Goal: Task Accomplishment & Management: Use online tool/utility

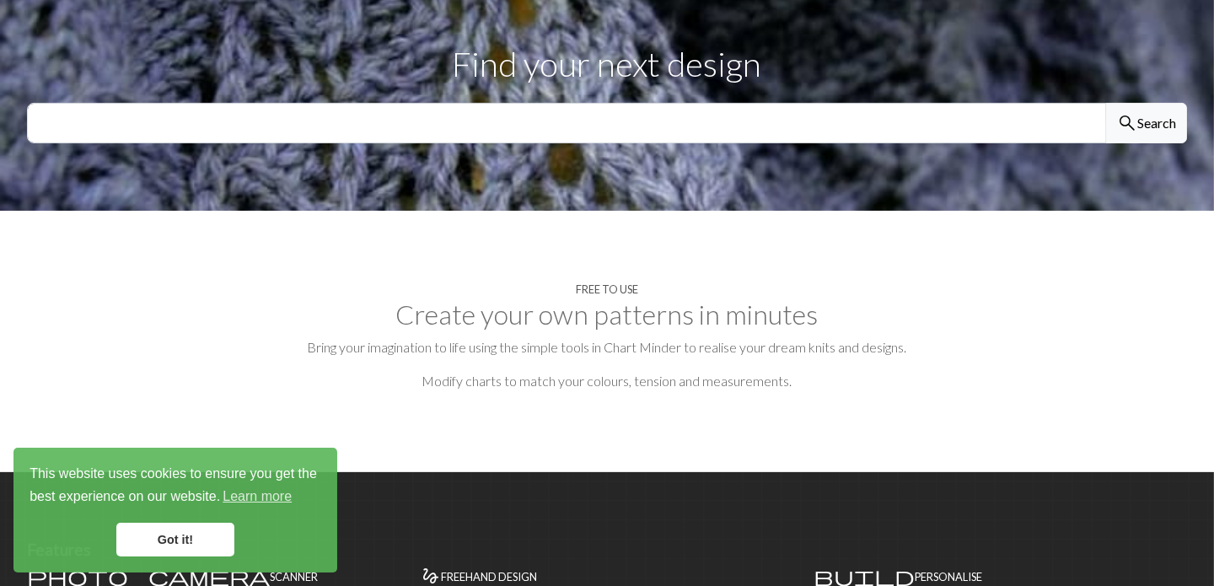
scroll to position [588, 0]
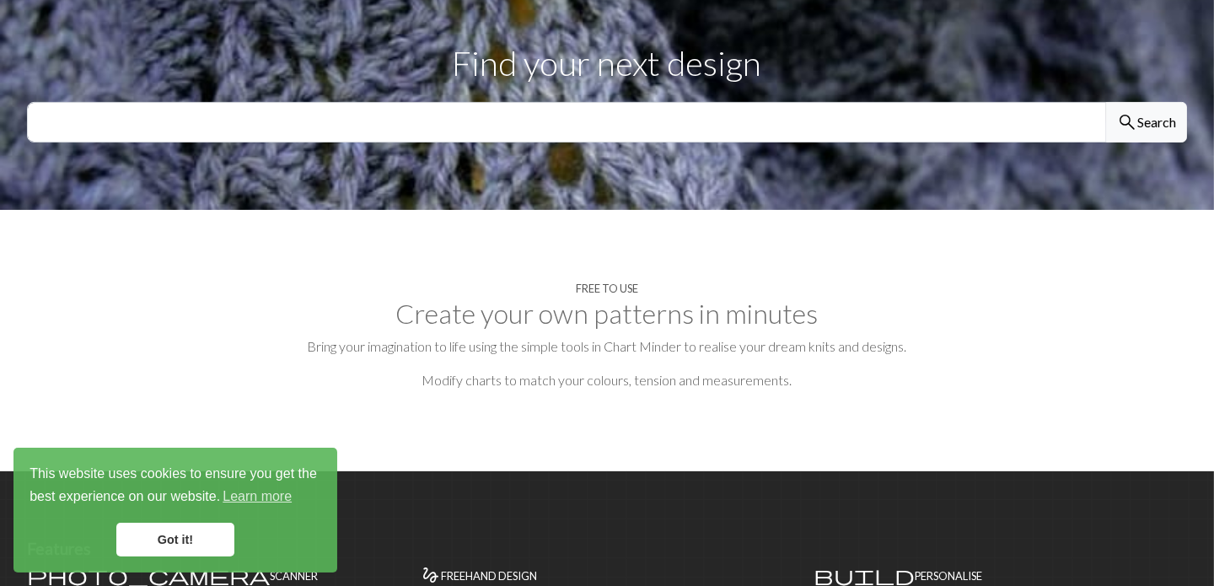
click at [195, 547] on link "Got it!" at bounding box center [175, 540] width 118 height 34
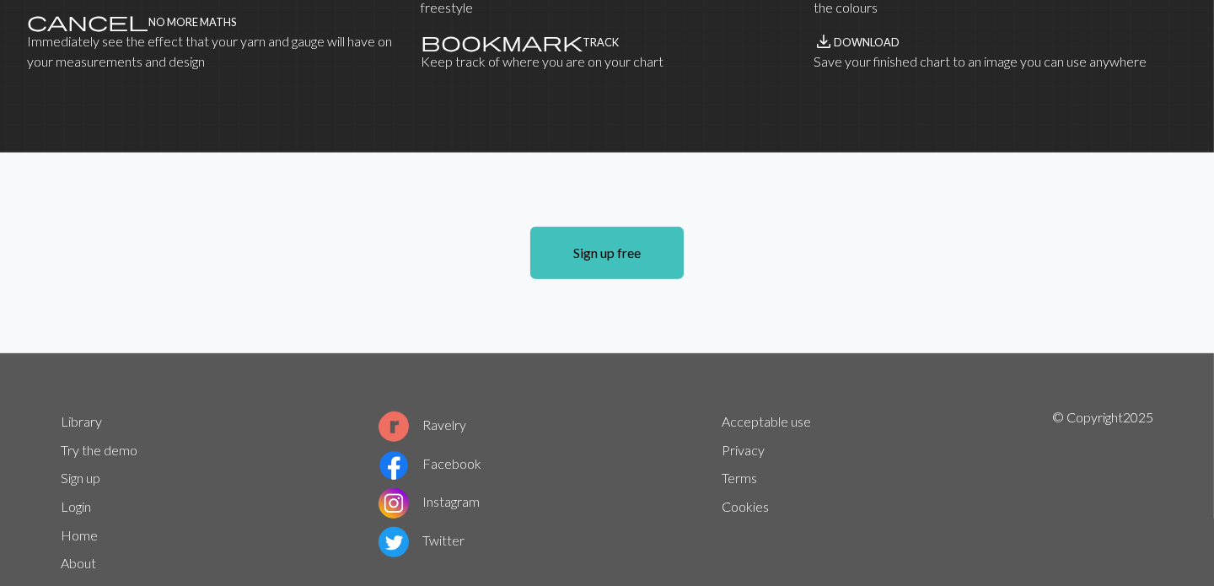
scroll to position [1203, 0]
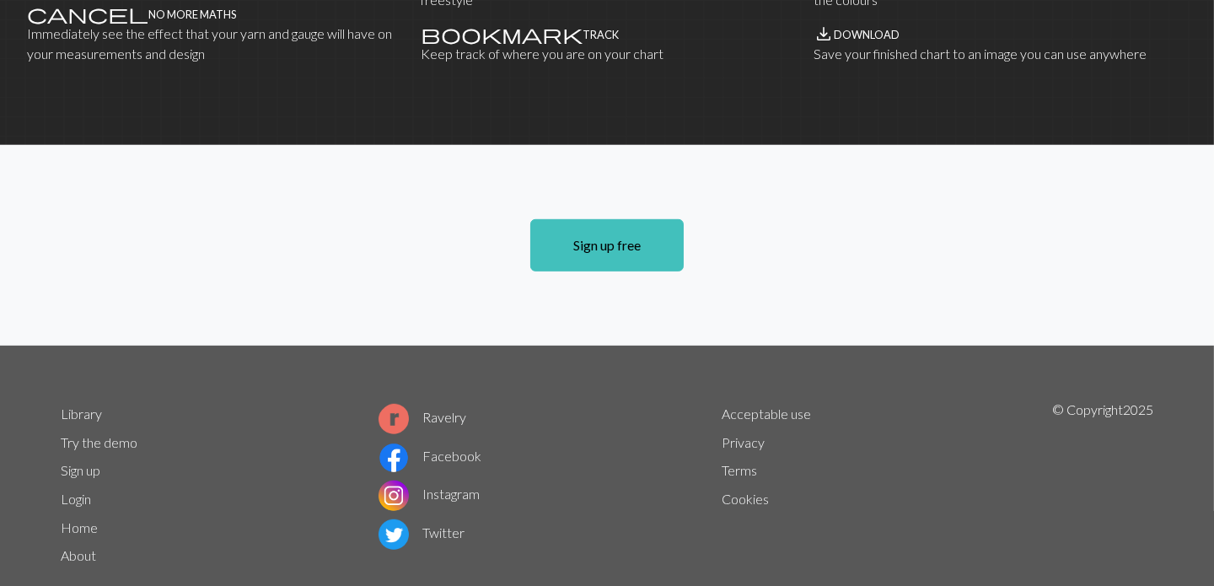
click at [269, 400] on div "Library Try the demo Sign up Login Home About Ravelry Facebook Instagram Twitte…" at bounding box center [607, 492] width 1113 height 184
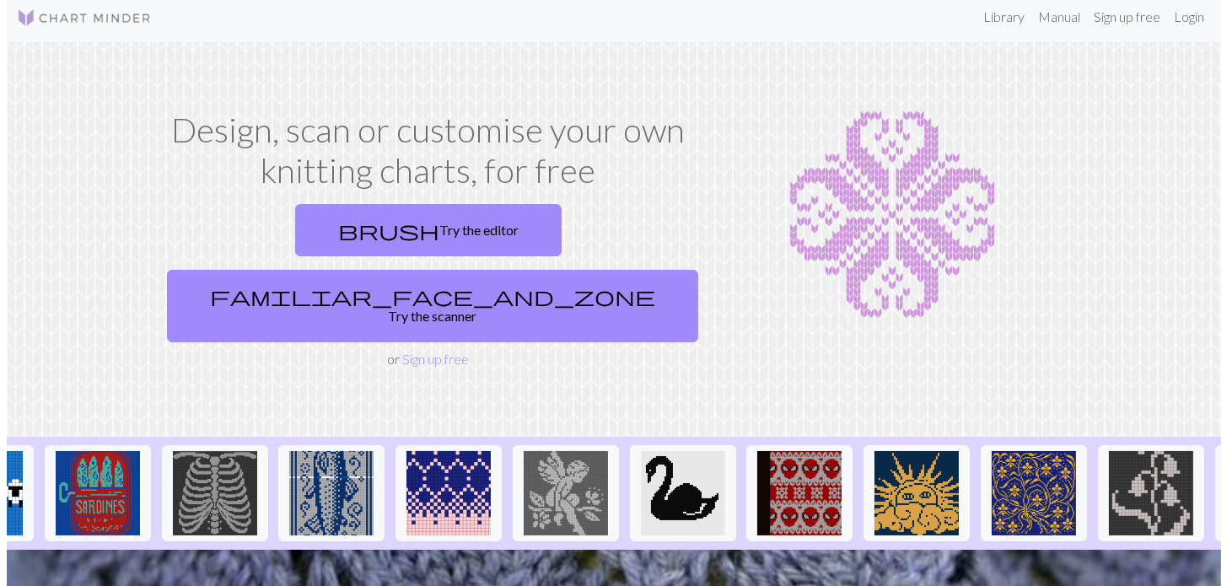
scroll to position [0, 0]
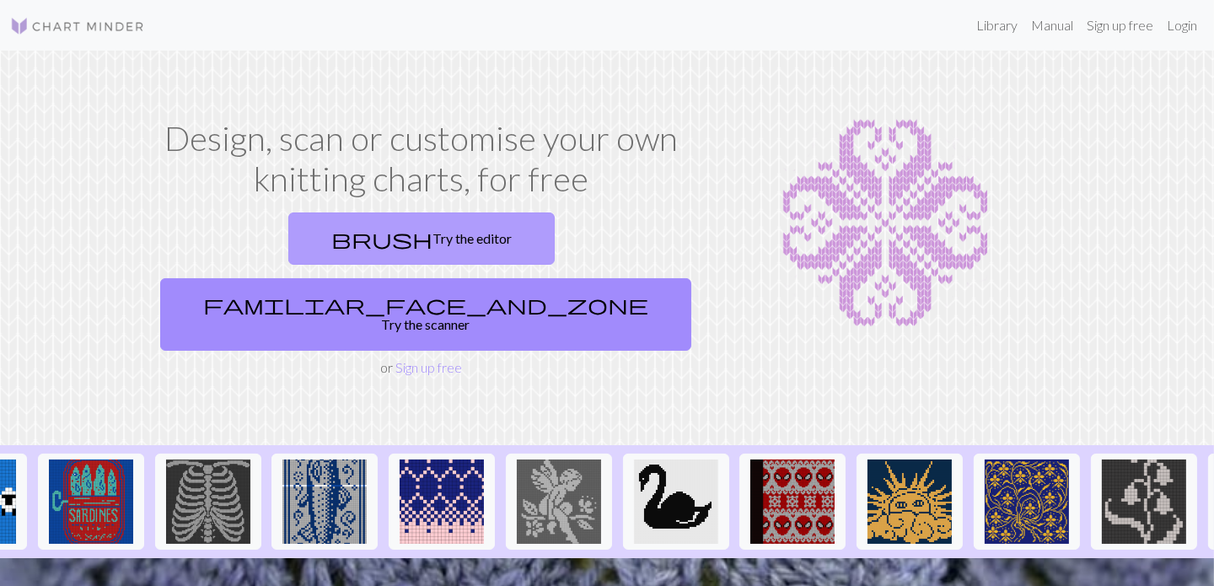
click at [307, 235] on link "brush Try the editor" at bounding box center [421, 238] width 266 height 52
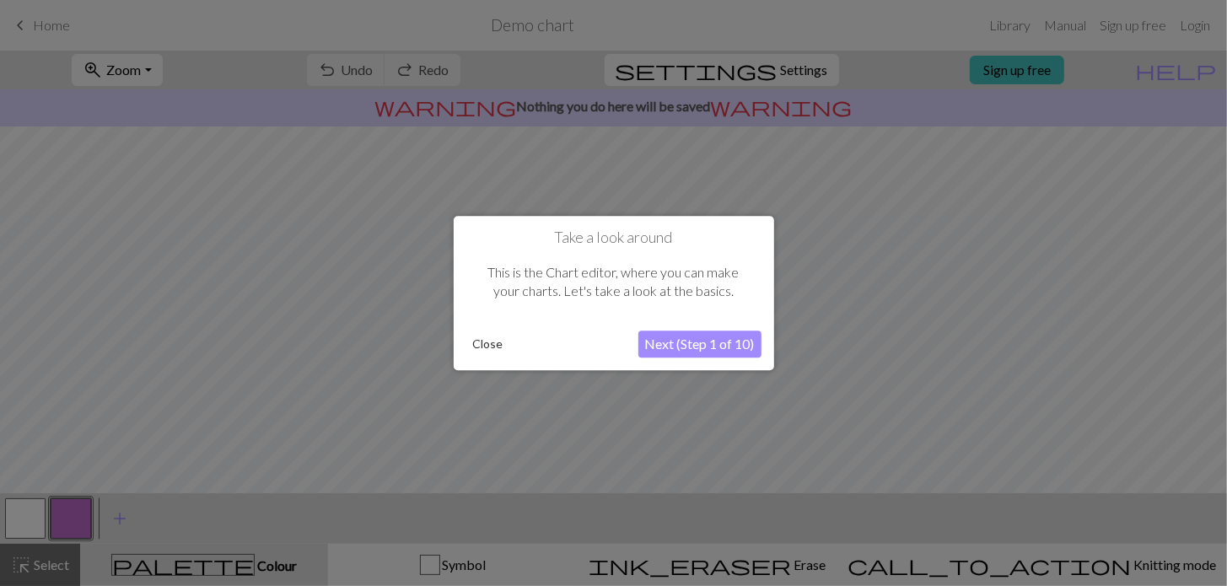
click at [674, 338] on button "Next (Step 1 of 10)" at bounding box center [699, 344] width 123 height 27
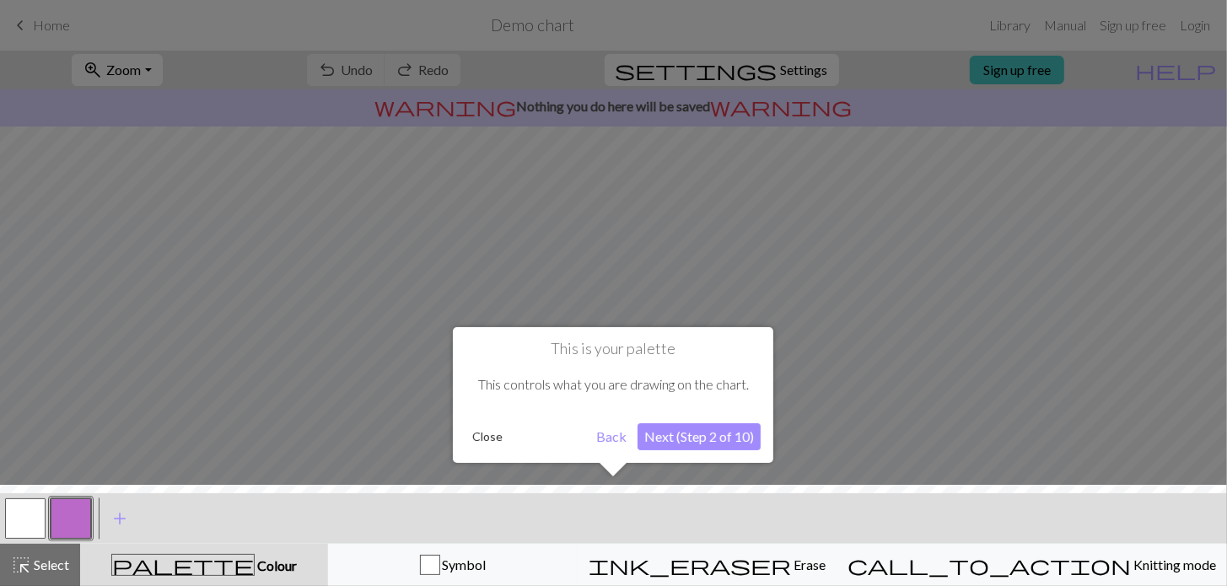
click at [712, 443] on button "Next (Step 2 of 10)" at bounding box center [698, 436] width 123 height 27
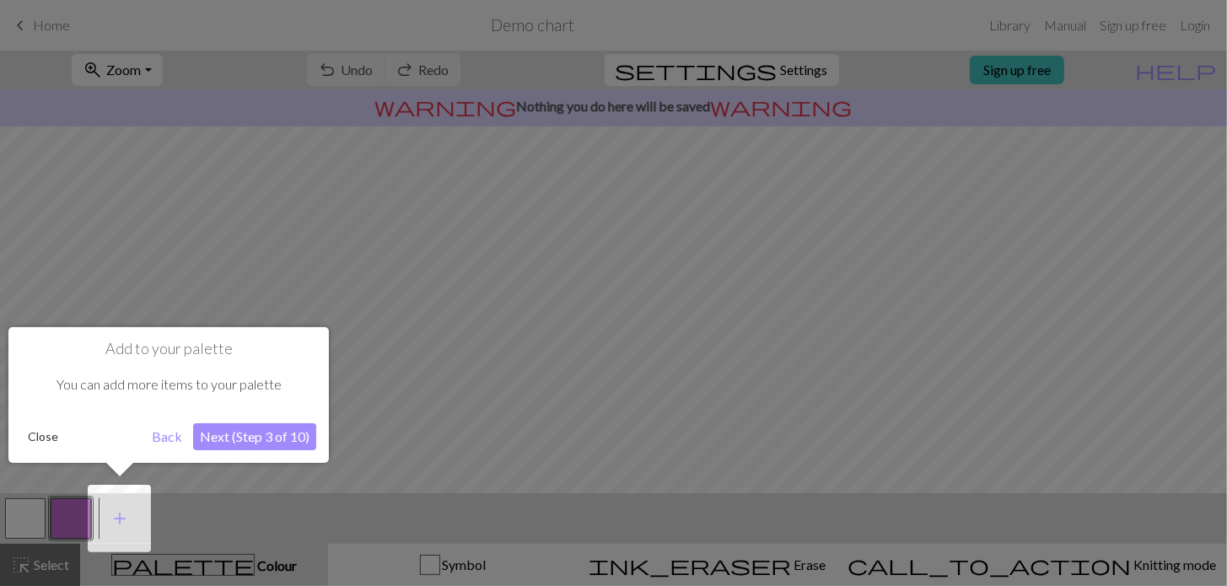
click at [235, 438] on button "Next (Step 3 of 10)" at bounding box center [254, 436] width 123 height 27
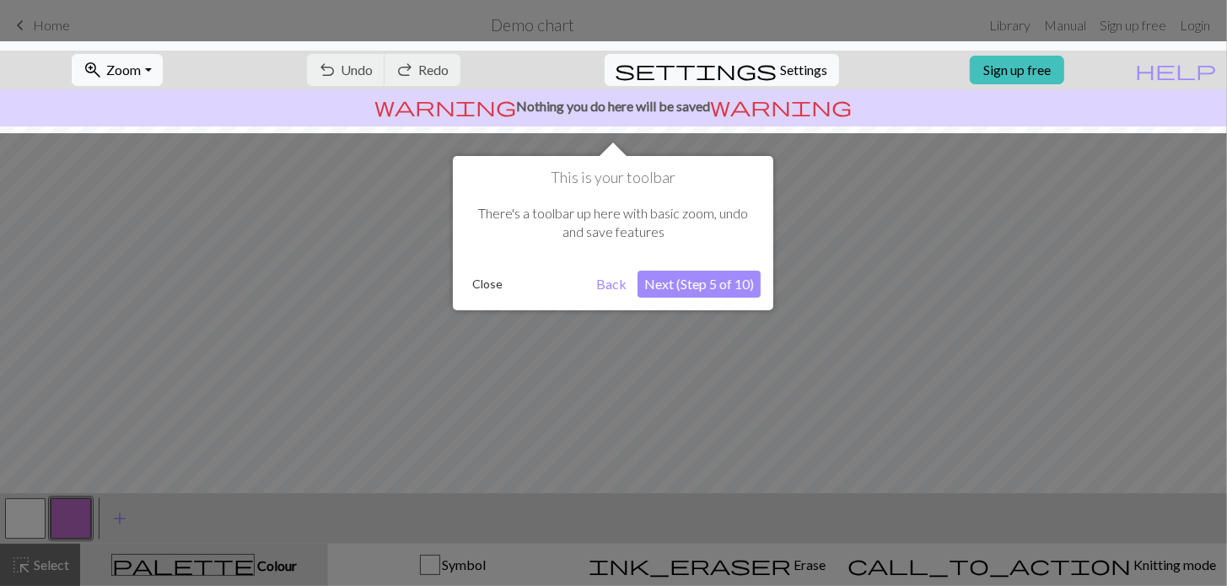
click at [738, 291] on button "Next (Step 5 of 10)" at bounding box center [698, 284] width 123 height 27
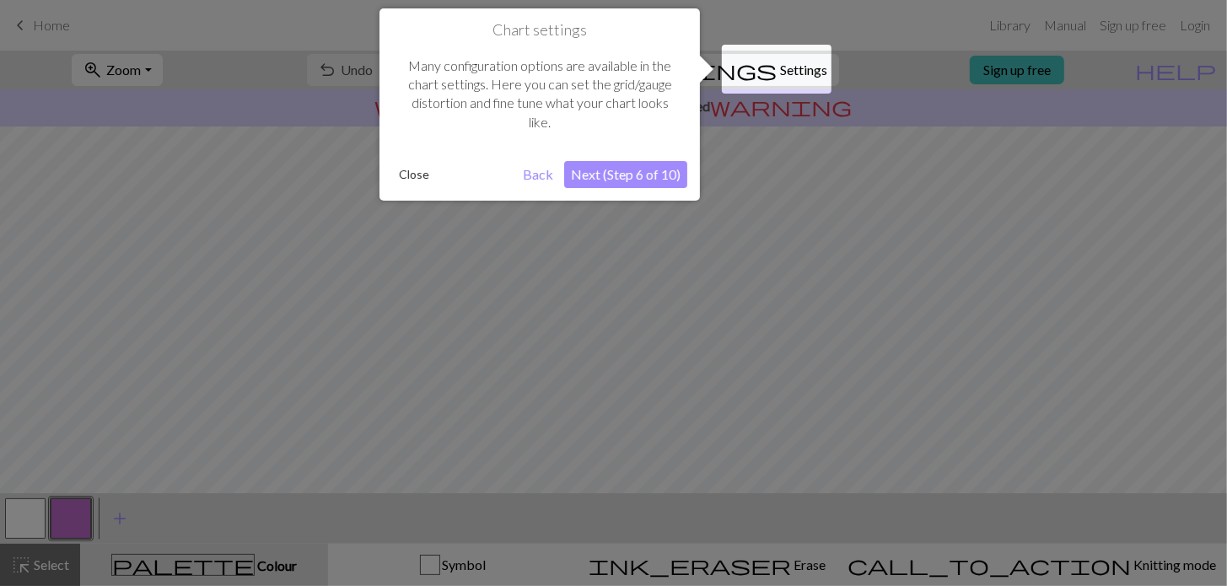
click at [653, 170] on button "Next (Step 6 of 10)" at bounding box center [625, 174] width 123 height 27
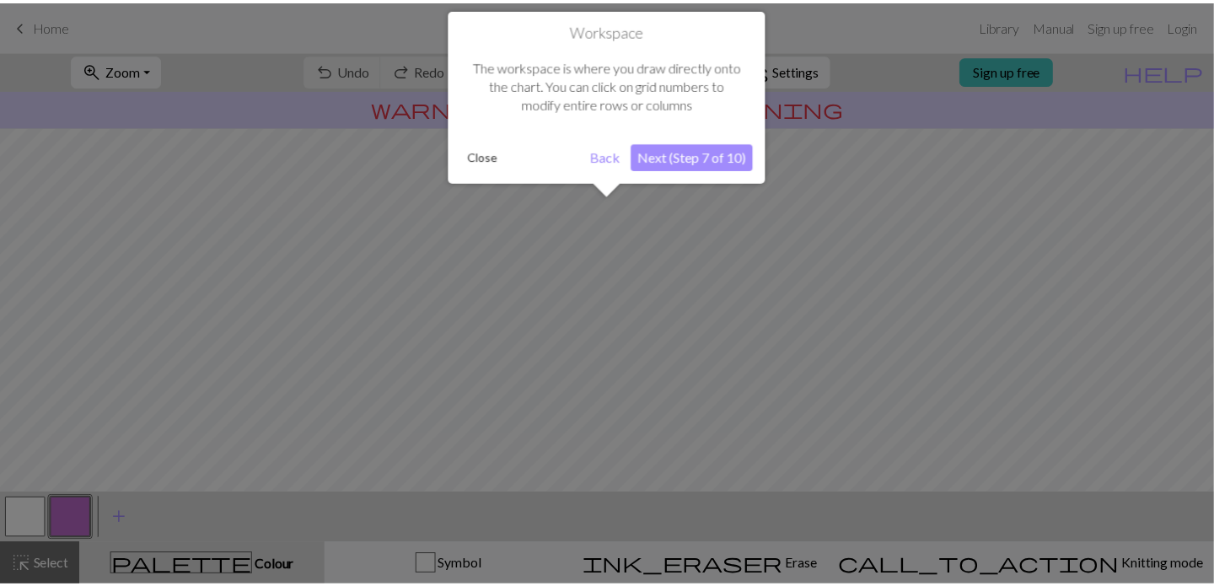
scroll to position [99, 0]
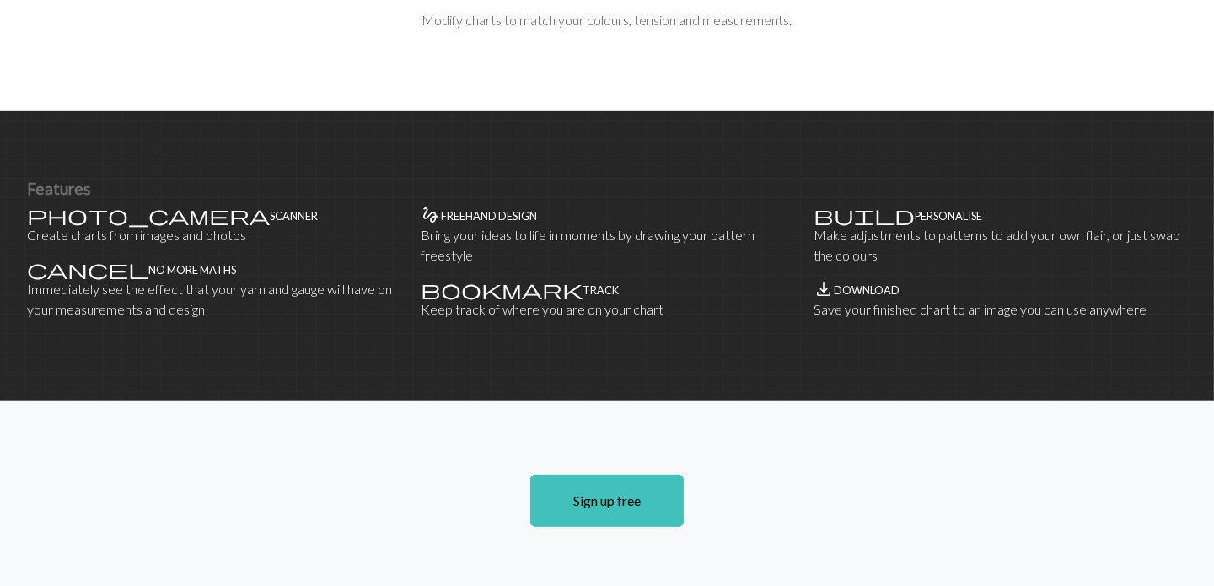
scroll to position [949, 0]
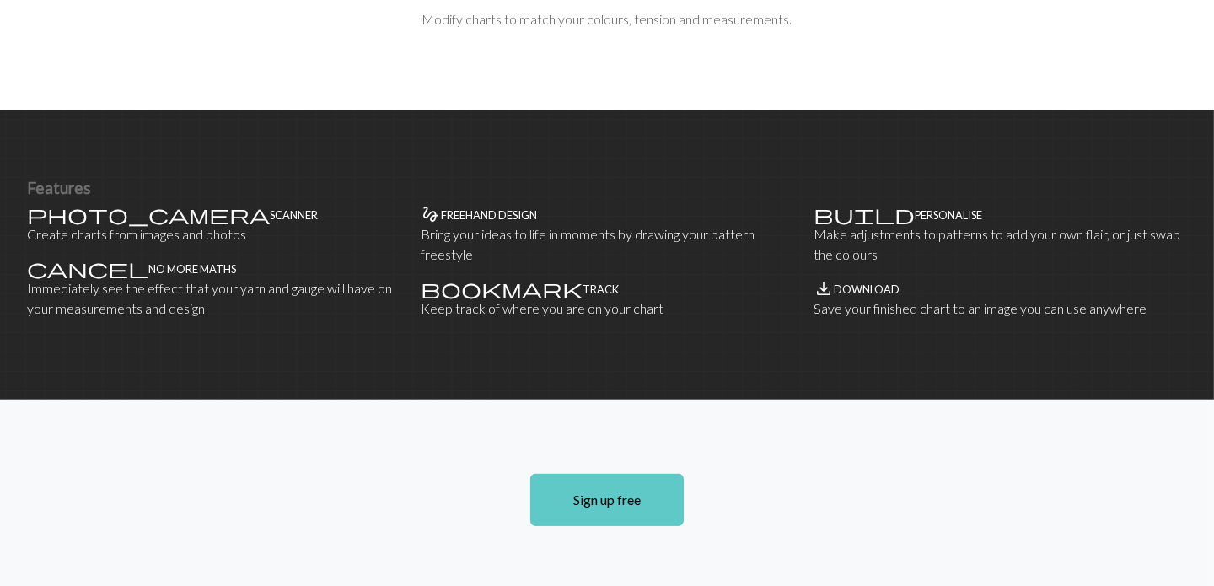
click at [657, 474] on link "Sign up free" at bounding box center [606, 500] width 153 height 52
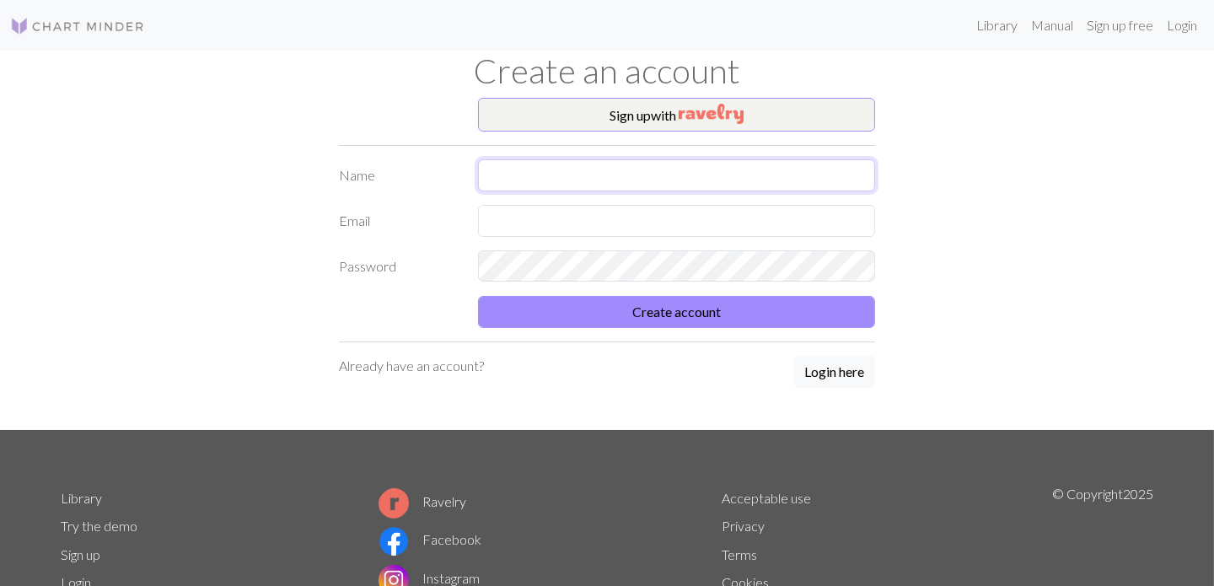
click at [580, 169] on input "text" at bounding box center [676, 175] width 397 height 32
type input "[PERSON_NAME]"
click at [578, 223] on input "text" at bounding box center [676, 221] width 397 height 32
type input "[EMAIL_ADDRESS][DOMAIN_NAME]"
click at [719, 310] on button "Create account" at bounding box center [676, 312] width 397 height 32
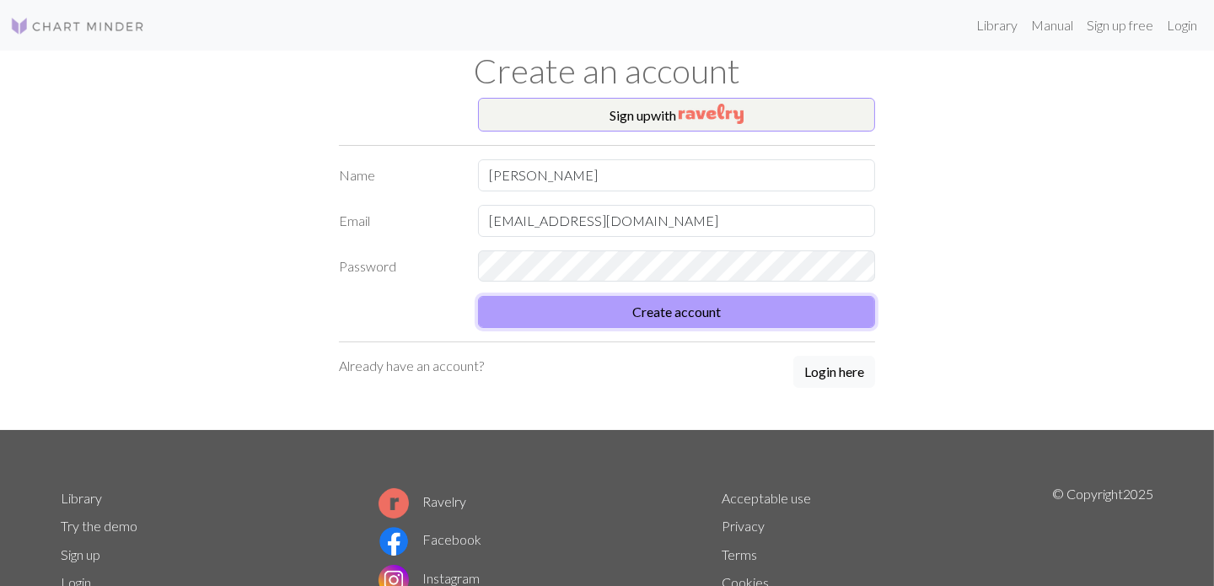
click at [650, 314] on button "Create account" at bounding box center [676, 312] width 397 height 32
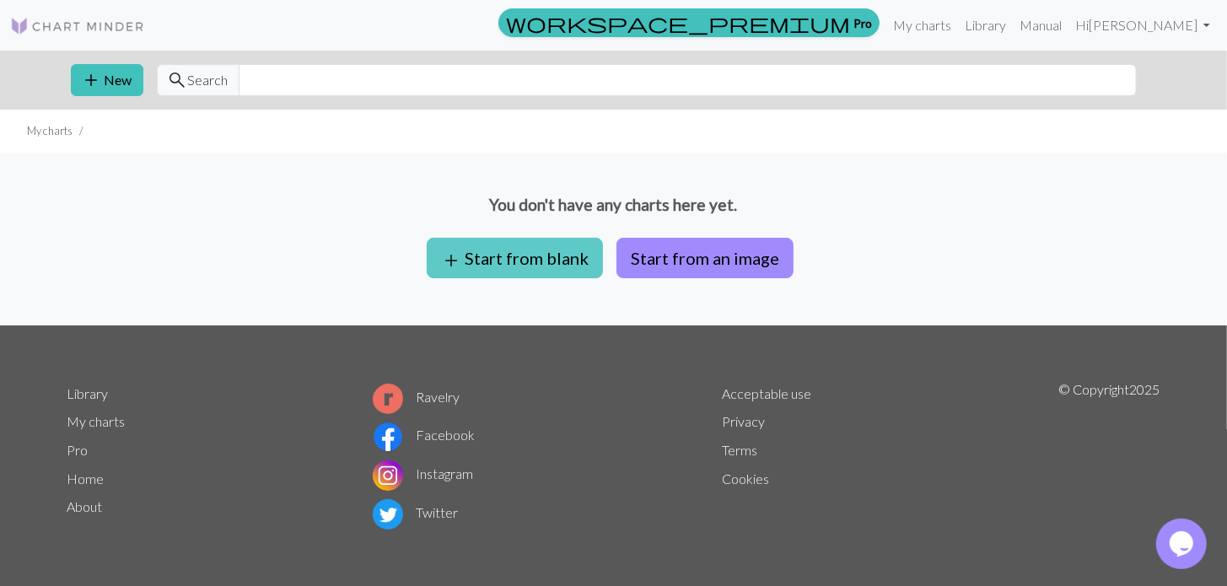
click at [531, 250] on button "add Start from blank" at bounding box center [515, 258] width 176 height 40
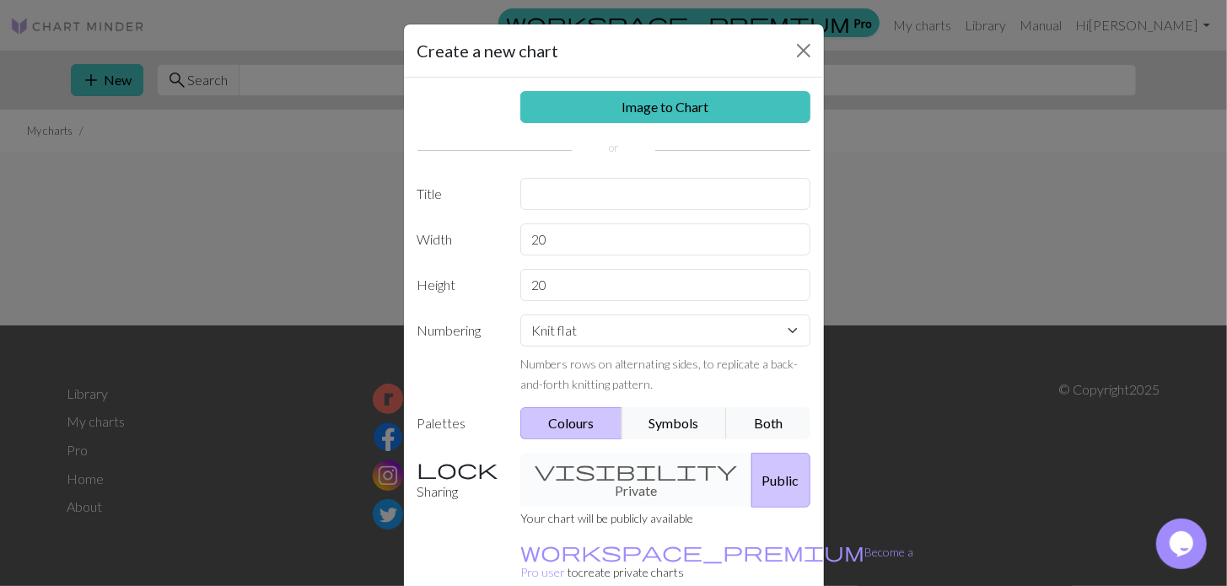
click at [614, 480] on div "visibility Private Public" at bounding box center [665, 480] width 310 height 55
click at [610, 466] on div "visibility Private Public" at bounding box center [665, 480] width 310 height 55
click at [574, 206] on div "Image to Chart Title Width 20 Height 20 Numbering Knit flat Knit in the round L…" at bounding box center [614, 350] width 420 height 545
click at [573, 234] on div "Image to Chart Title Width 20 Height 20 Numbering Knit flat Knit in the round L…" at bounding box center [614, 350] width 420 height 545
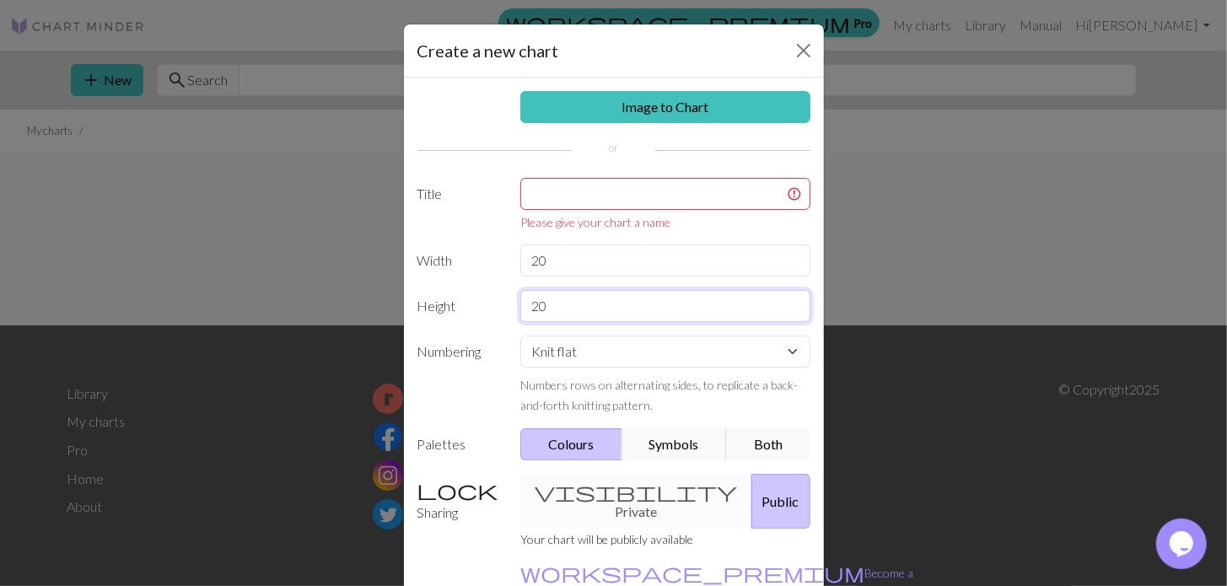
click at [583, 298] on input "20" at bounding box center [665, 306] width 290 height 32
click at [594, 366] on div "Knit flat Knit in the round Lace knitting Cross stitch Numbers rows on alternat…" at bounding box center [665, 375] width 310 height 79
click at [585, 344] on select "Knit flat Knit in the round Lace knitting Cross stitch" at bounding box center [665, 352] width 290 height 32
click at [605, 354] on select "Knit flat Knit in the round Lace knitting Cross stitch" at bounding box center [665, 352] width 290 height 32
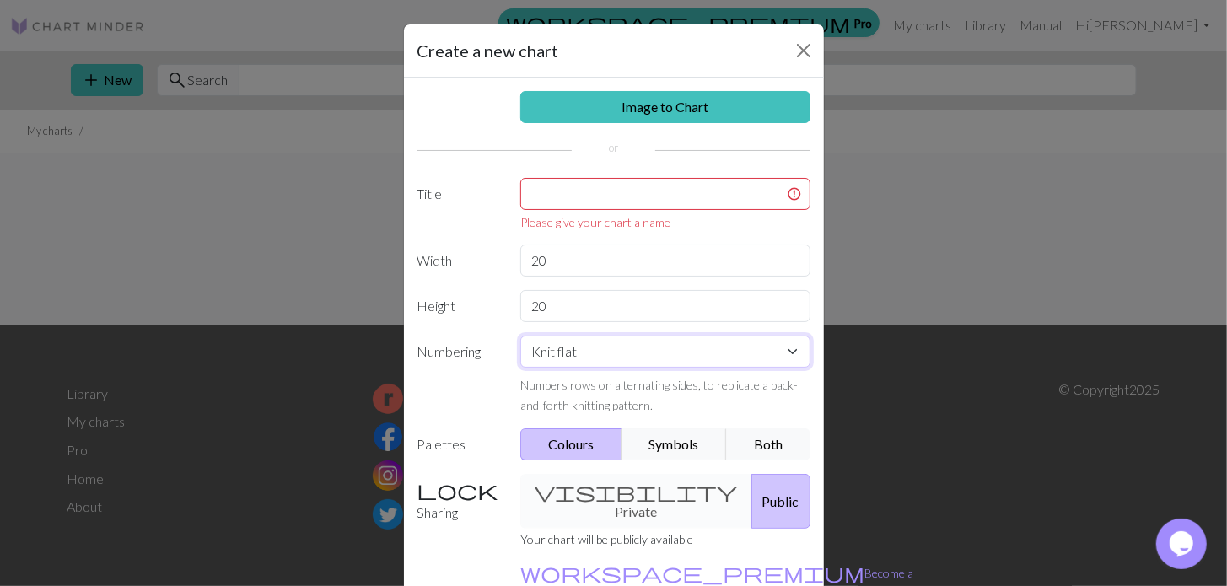
click at [605, 354] on select "Knit flat Knit in the round Lace knitting Cross stitch" at bounding box center [665, 352] width 290 height 32
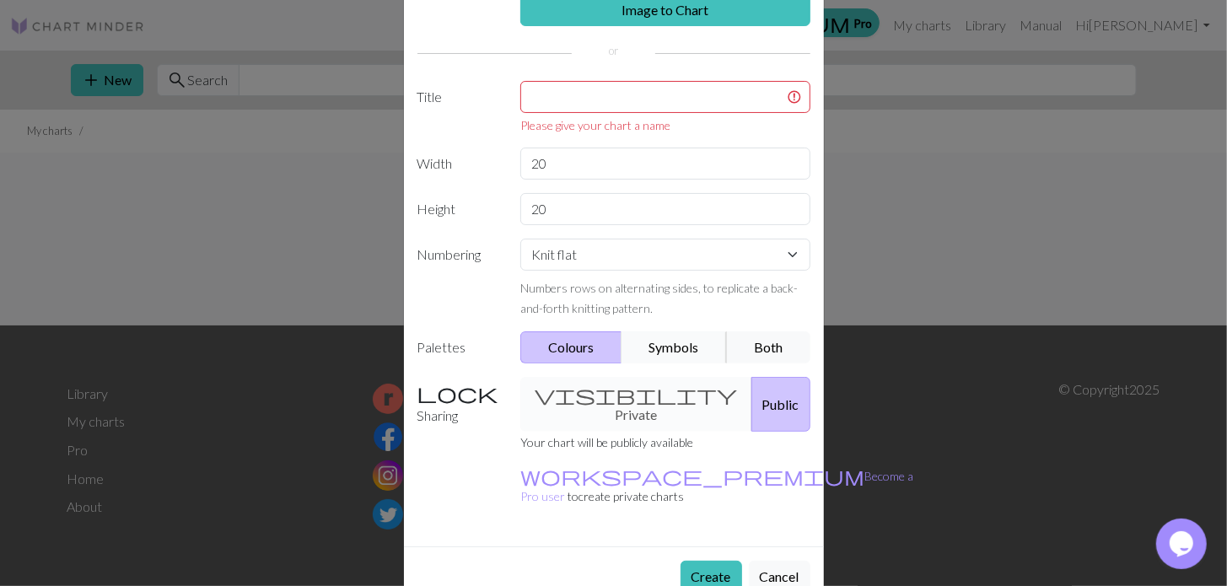
click at [650, 342] on button "Symbols" at bounding box center [674, 347] width 106 height 32
click at [760, 357] on button "Both" at bounding box center [768, 347] width 84 height 32
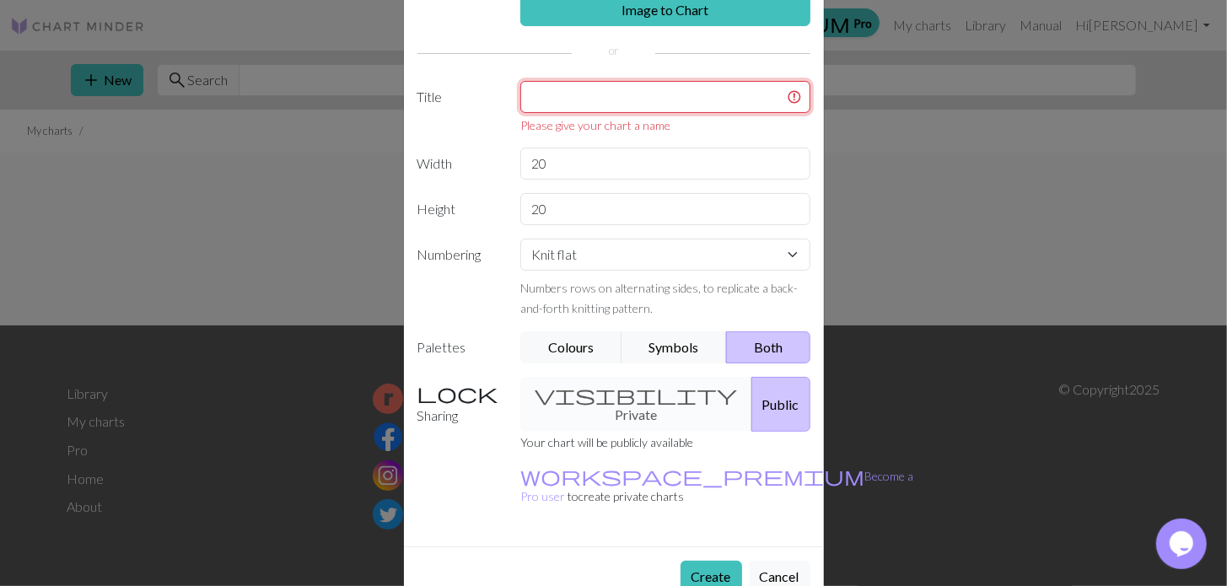
click at [686, 105] on input "text" at bounding box center [665, 97] width 290 height 32
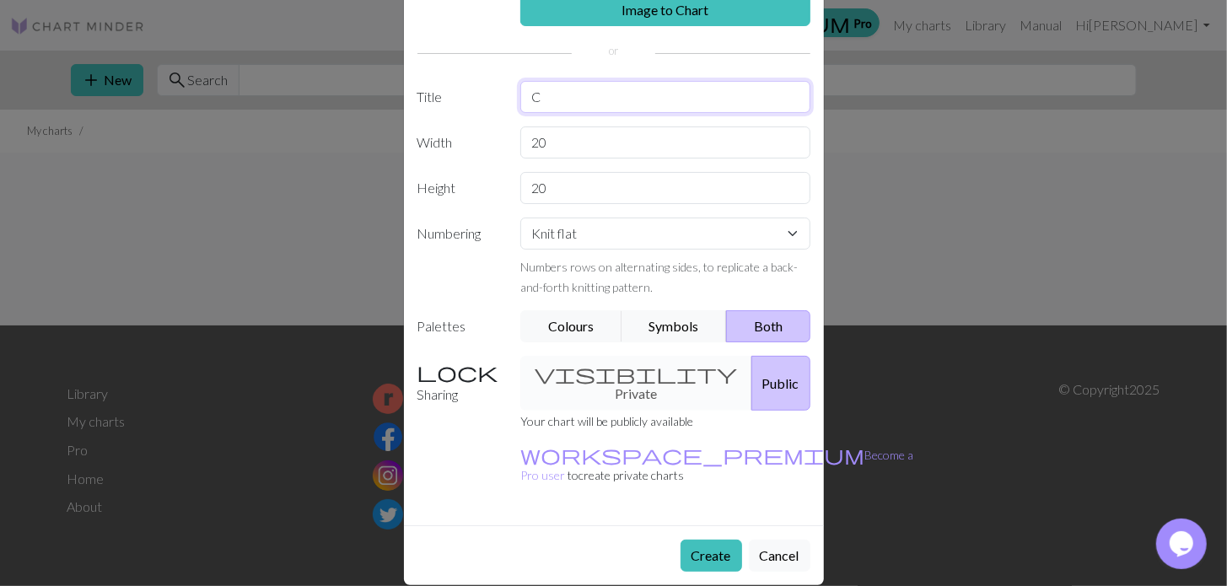
scroll to position [77, 0]
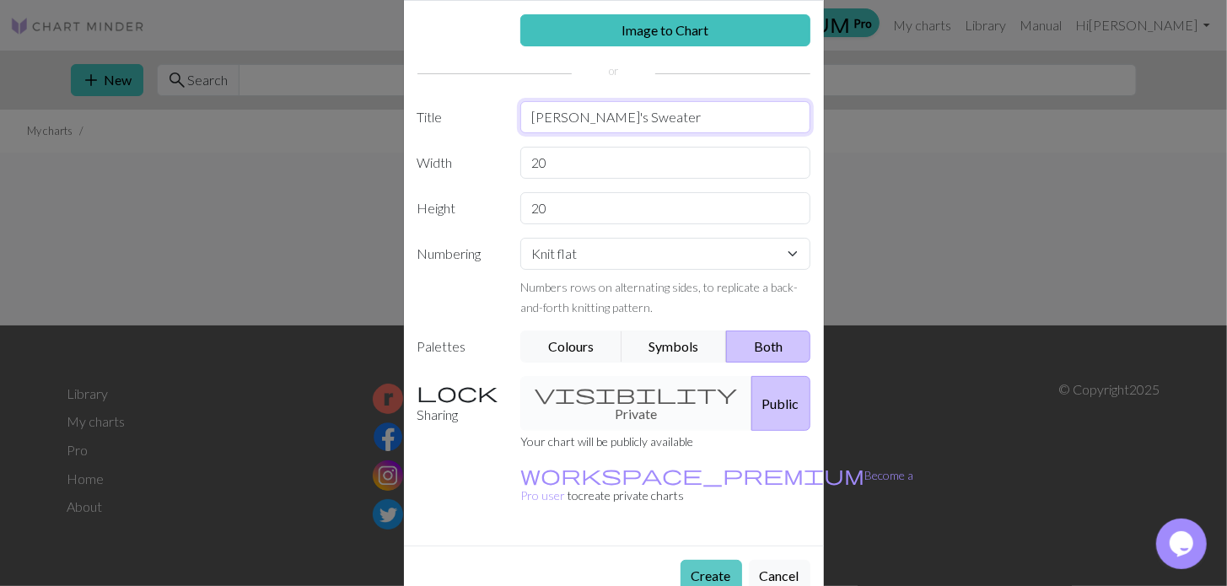
type input "[PERSON_NAME]'s Sweater"
click at [691, 560] on button "Create" at bounding box center [711, 576] width 62 height 32
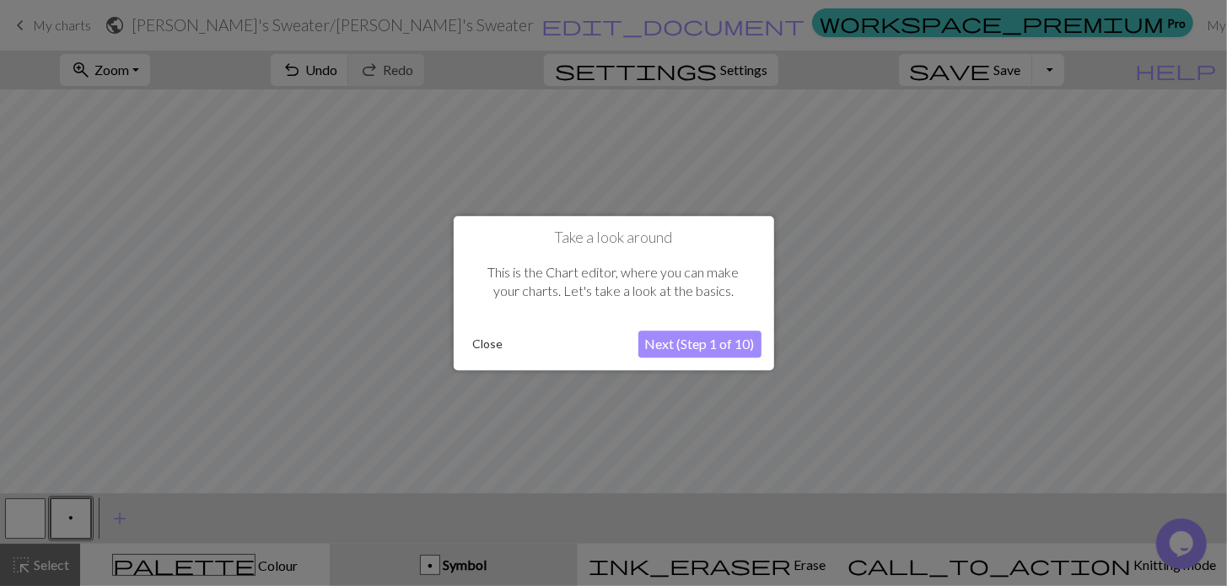
click at [694, 345] on button "Next (Step 1 of 10)" at bounding box center [699, 344] width 123 height 27
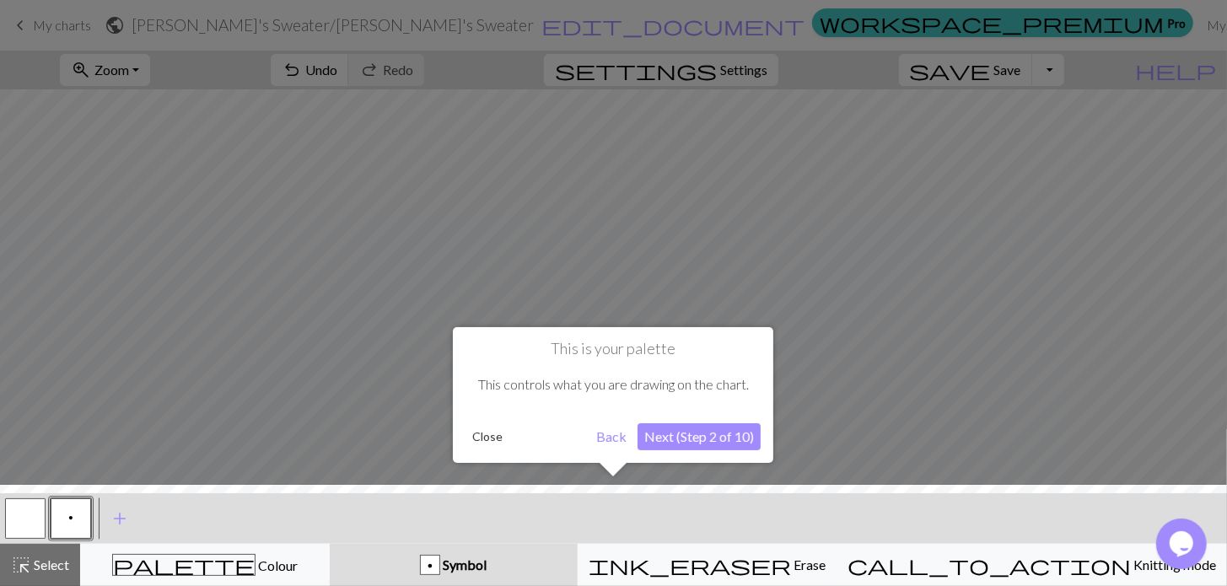
click at [675, 435] on button "Next (Step 2 of 10)" at bounding box center [698, 436] width 123 height 27
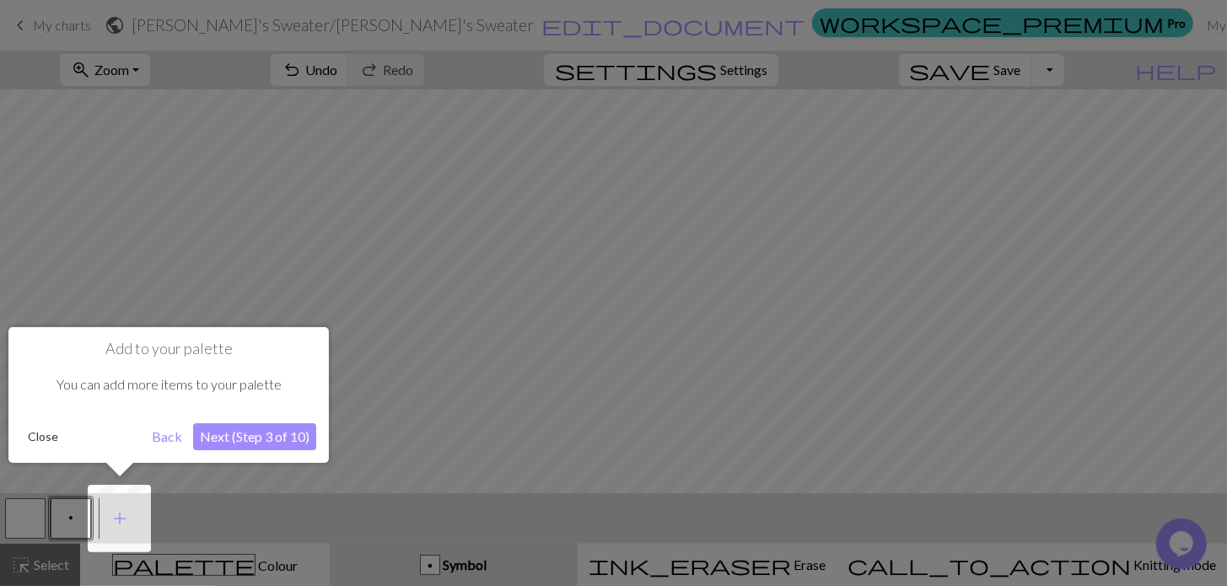
click at [250, 433] on button "Next (Step 3 of 10)" at bounding box center [254, 436] width 123 height 27
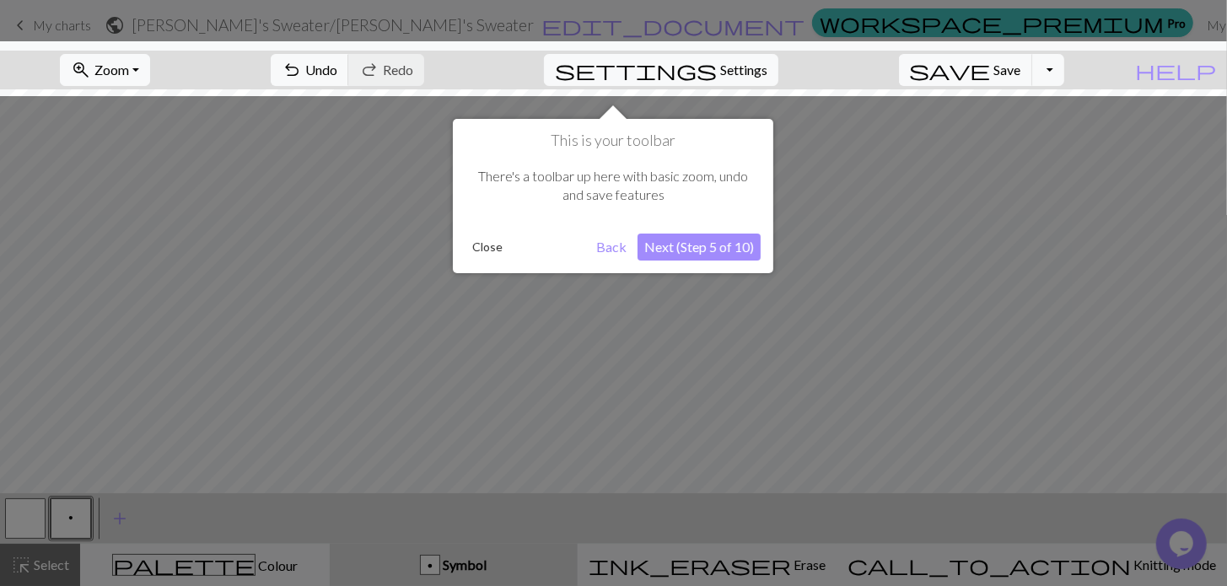
click at [729, 240] on button "Next (Step 5 of 10)" at bounding box center [698, 247] width 123 height 27
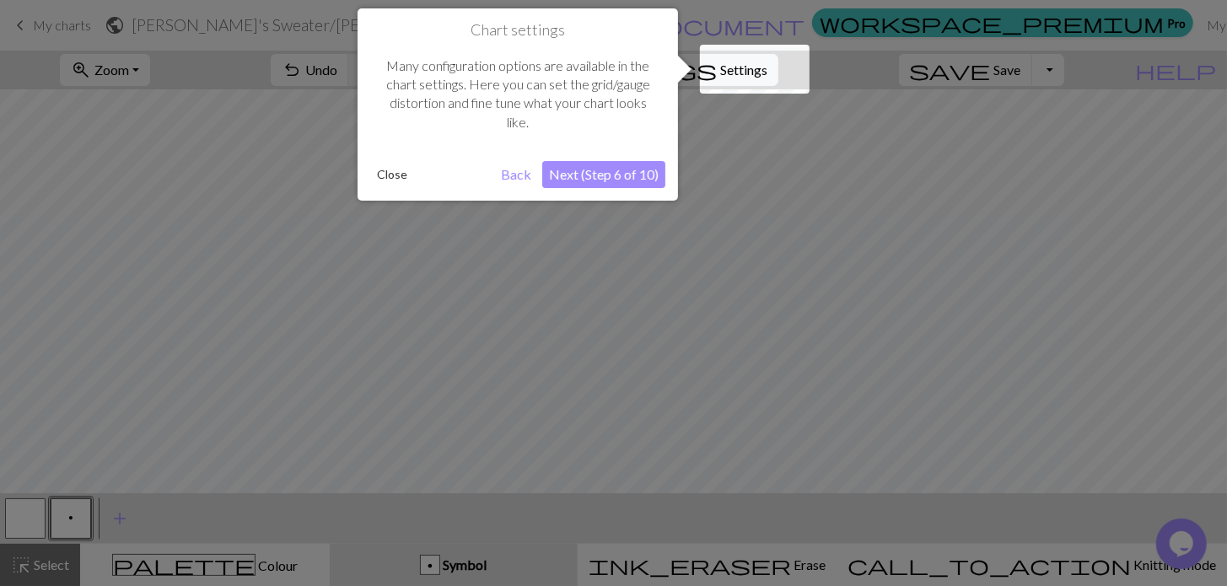
click at [605, 174] on button "Next (Step 6 of 10)" at bounding box center [603, 174] width 123 height 27
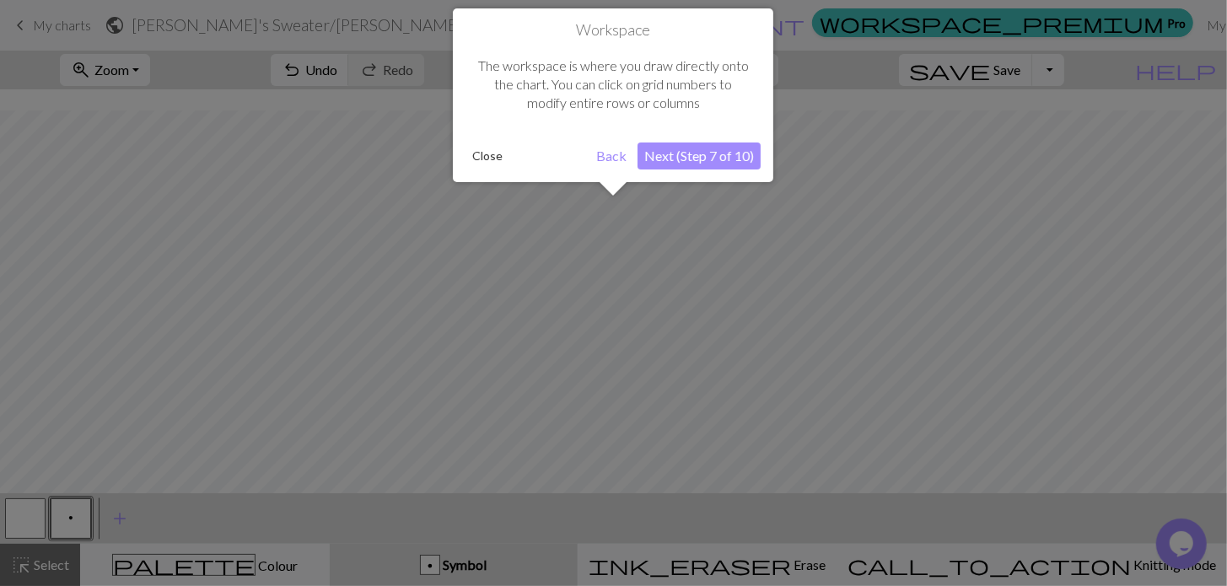
scroll to position [20, 0]
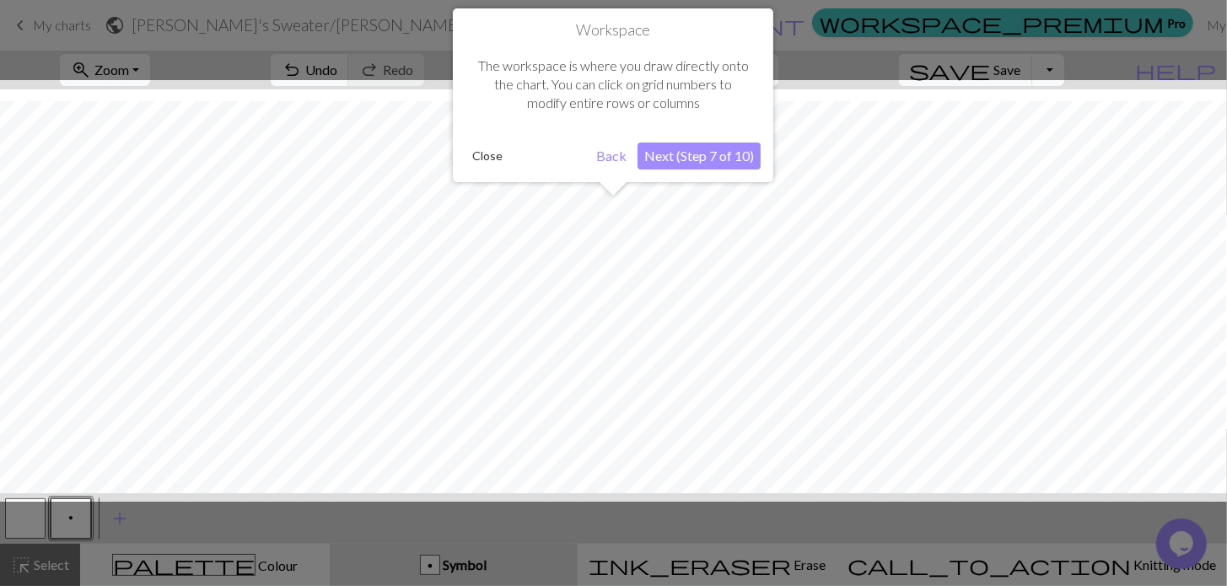
click at [664, 159] on button "Next (Step 7 of 10)" at bounding box center [698, 155] width 123 height 27
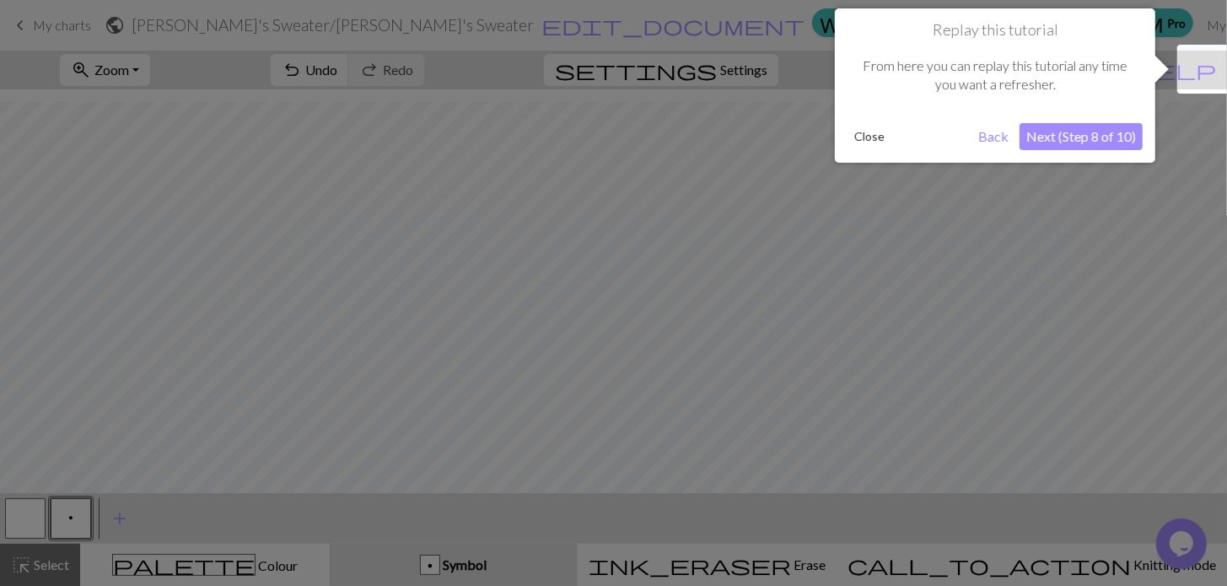
click at [1062, 127] on button "Next (Step 8 of 10)" at bounding box center [1080, 136] width 123 height 27
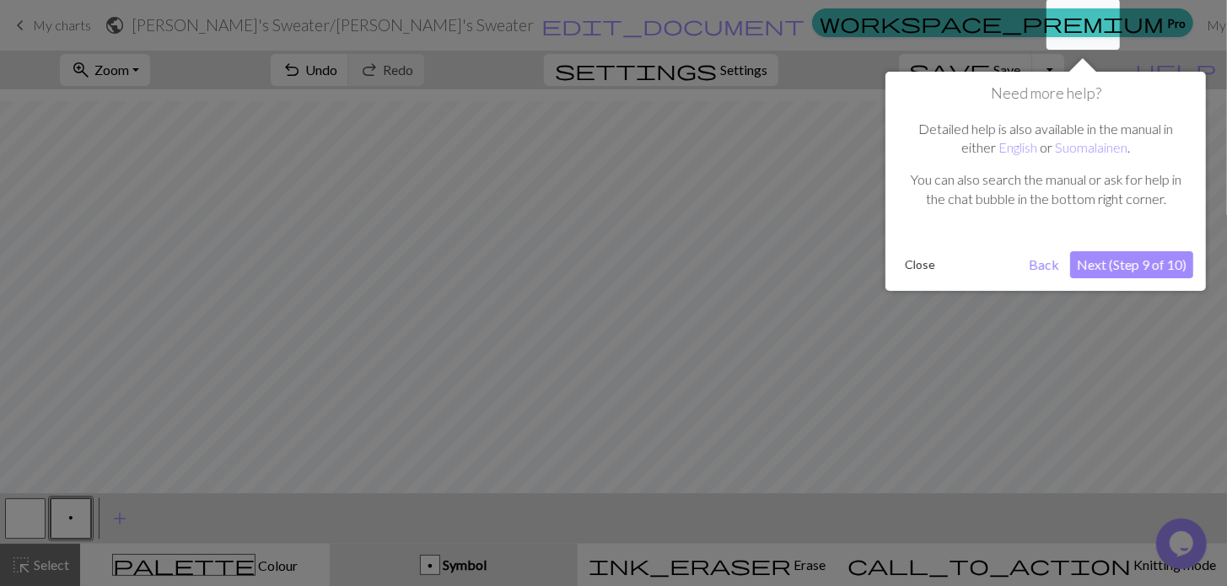
click at [1141, 263] on button "Next (Step 9 of 10)" at bounding box center [1131, 264] width 123 height 27
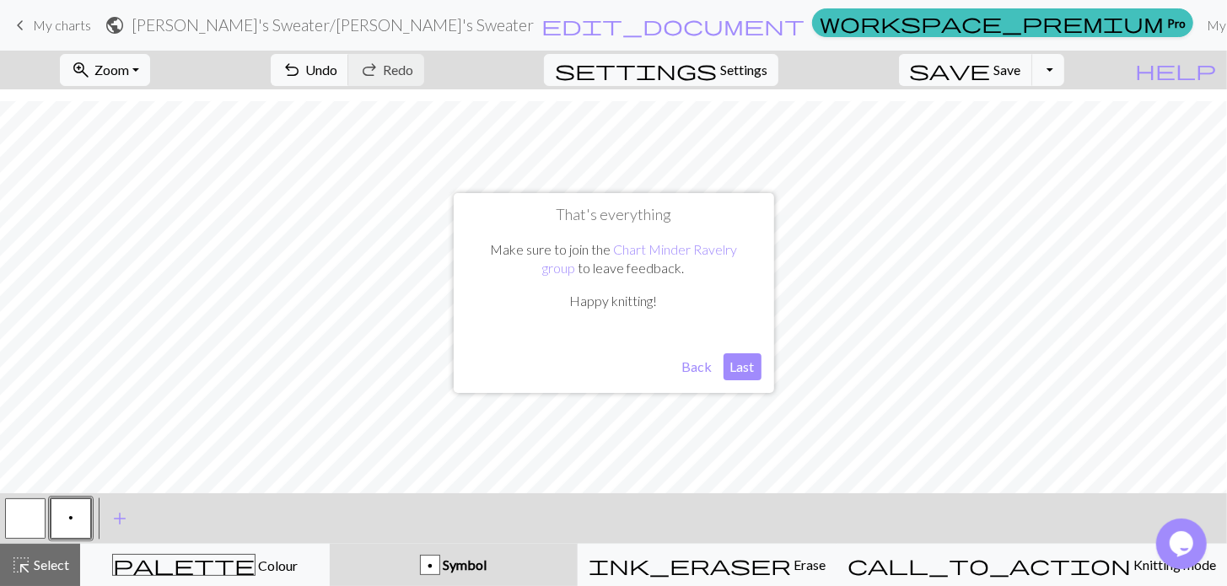
click at [738, 374] on button "Last" at bounding box center [742, 366] width 38 height 27
